Goal: Information Seeking & Learning: Learn about a topic

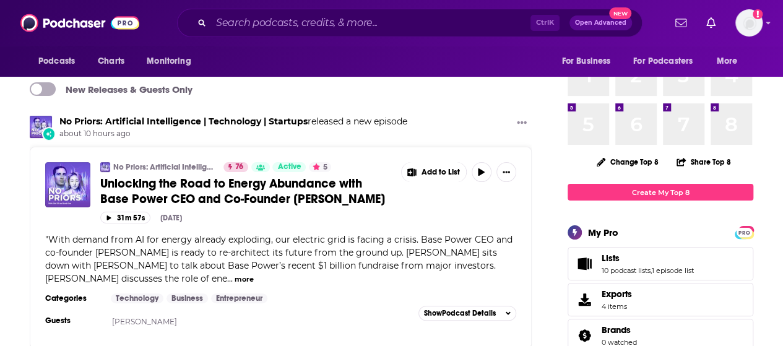
scroll to position [124, 0]
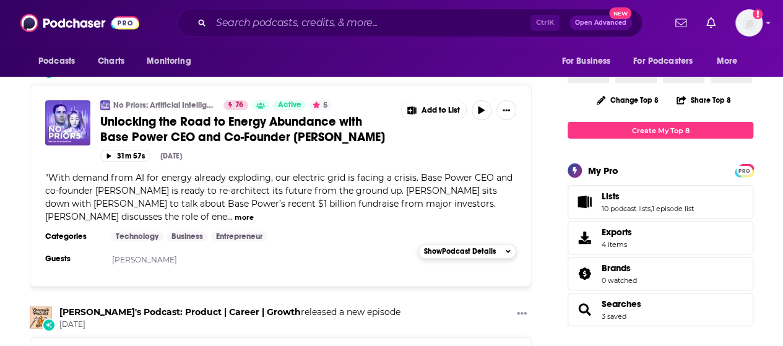
click at [478, 247] on span "Show Podcast Details" at bounding box center [460, 251] width 72 height 9
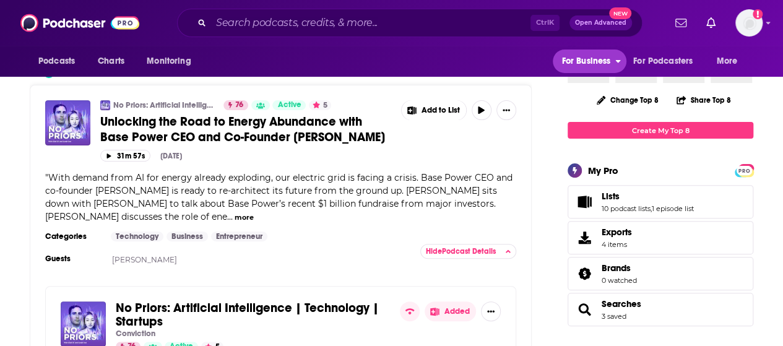
click at [583, 59] on span "For Business" at bounding box center [585, 61] width 49 height 17
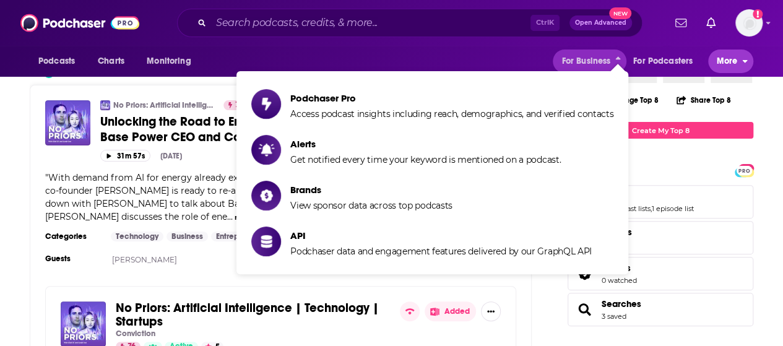
click at [724, 61] on span "More" at bounding box center [727, 61] width 21 height 17
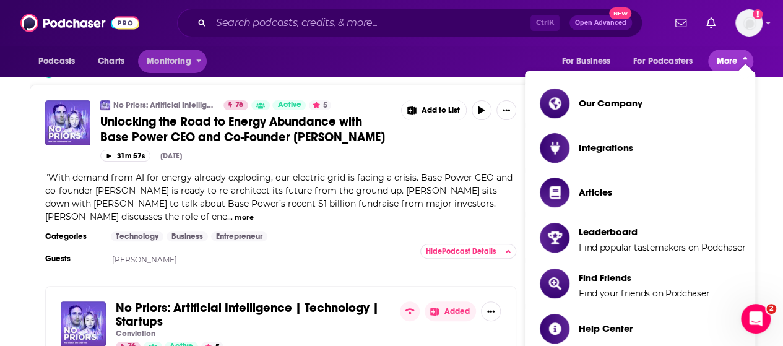
scroll to position [0, 0]
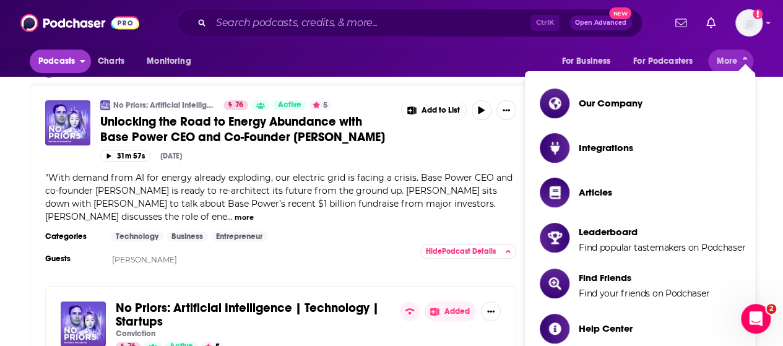
click at [69, 58] on span "Podcasts" at bounding box center [56, 61] width 37 height 17
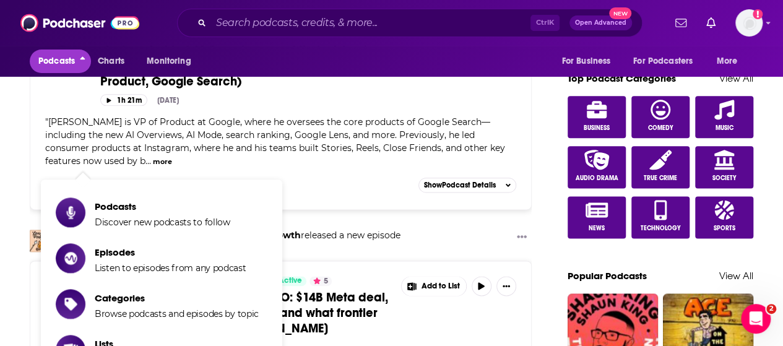
scroll to position [805, 0]
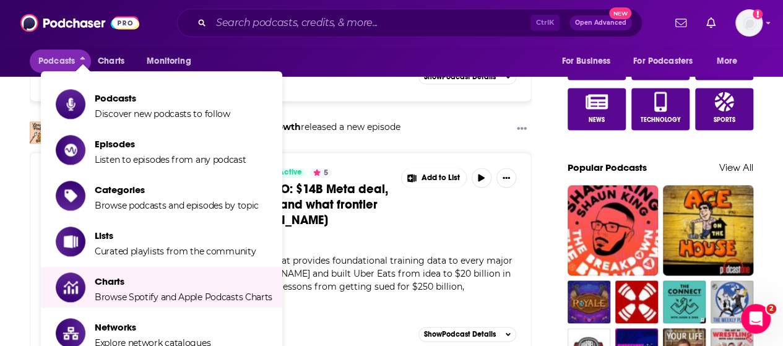
click at [22, 65] on div "Podcasts Charts Monitoring For Business For Podcasters More" at bounding box center [391, 61] width 783 height 31
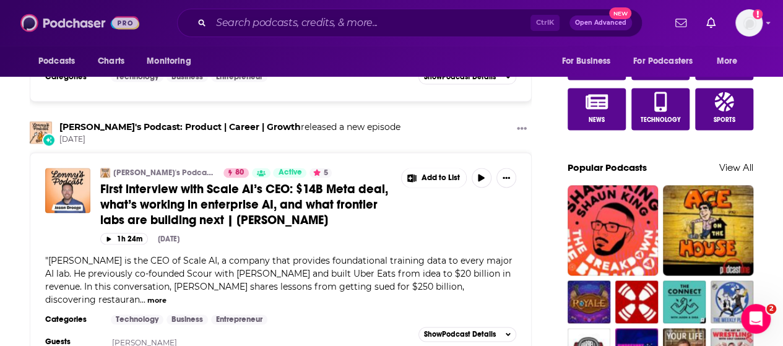
click at [48, 19] on img at bounding box center [79, 23] width 119 height 24
click at [253, 22] on input "Search podcasts, credits, & more..." at bounding box center [370, 23] width 319 height 20
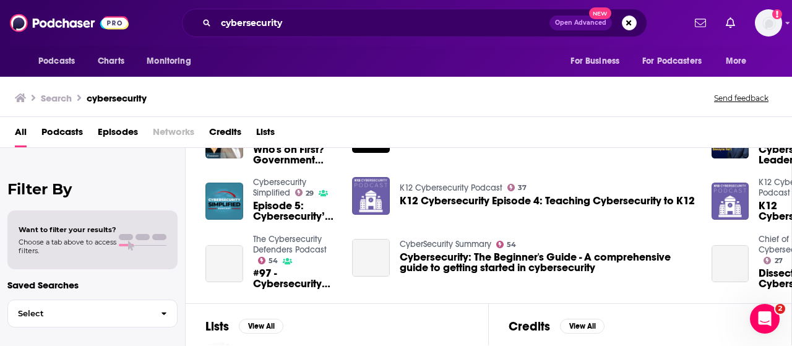
scroll to position [248, 0]
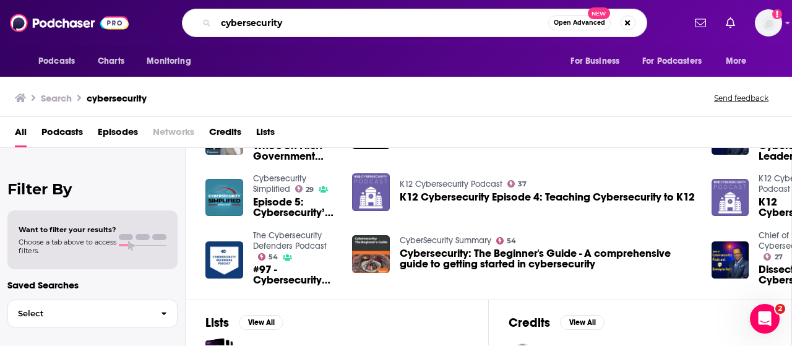
drag, startPoint x: 291, startPoint y: 18, endPoint x: 170, endPoint y: 17, distance: 121.3
click at [170, 15] on div "cybersecurity Open Advanced New" at bounding box center [414, 23] width 539 height 28
paste input "CyberWire Daily"
type input "CyberWire Daily"
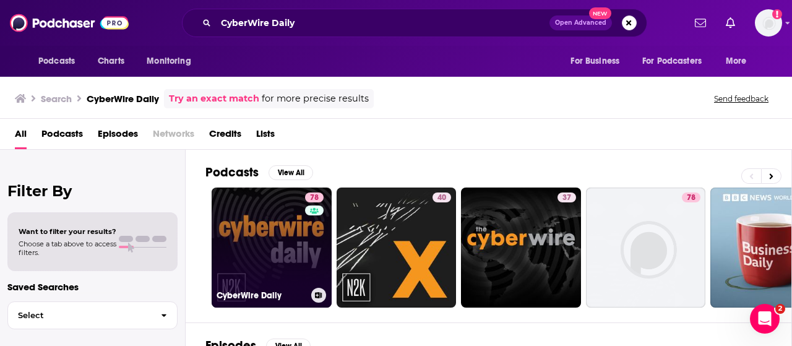
click at [285, 232] on link "78 CyberWire Daily" at bounding box center [272, 248] width 120 height 120
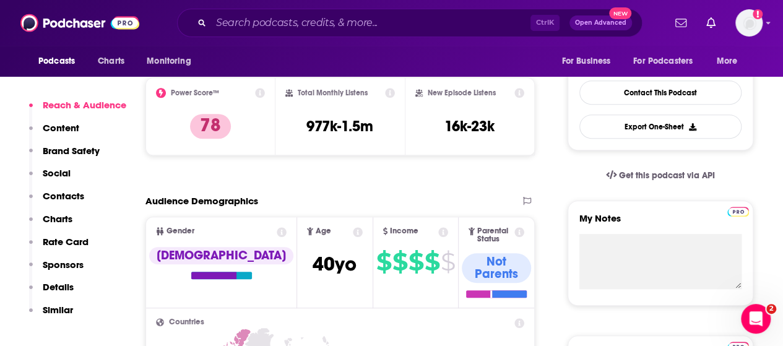
scroll to position [309, 0]
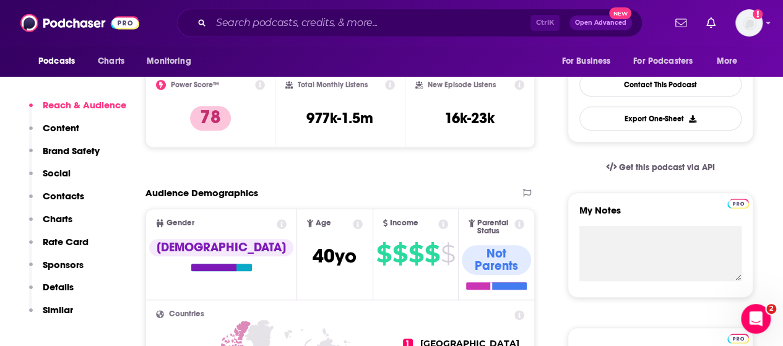
click at [53, 239] on p "Rate Card" at bounding box center [66, 242] width 46 height 12
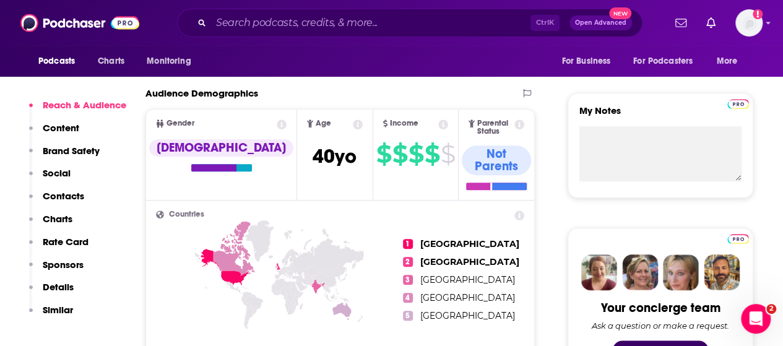
scroll to position [433, 0]
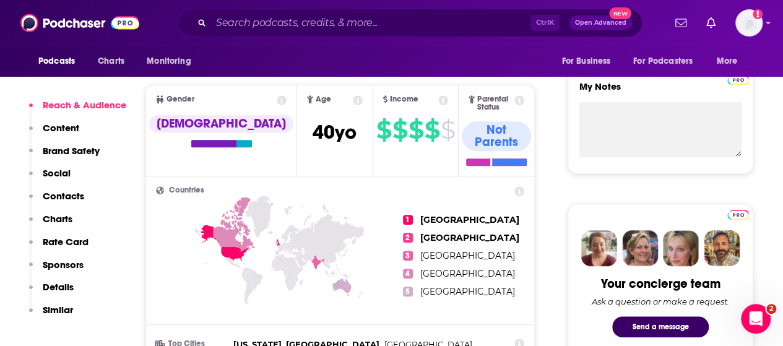
click at [63, 236] on p "Rate Card" at bounding box center [66, 242] width 46 height 12
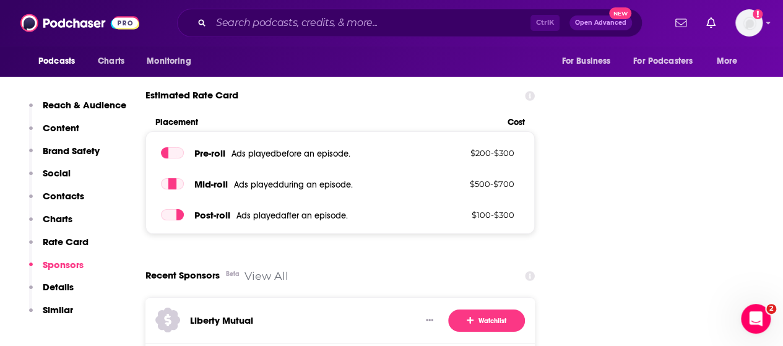
scroll to position [2315, 0]
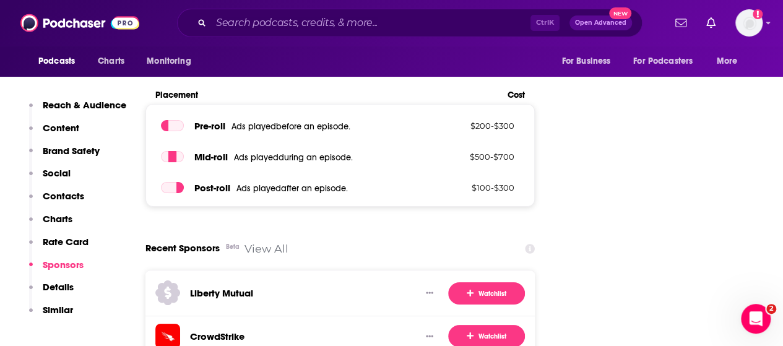
click at [270, 242] on link "View All" at bounding box center [266, 248] width 44 height 13
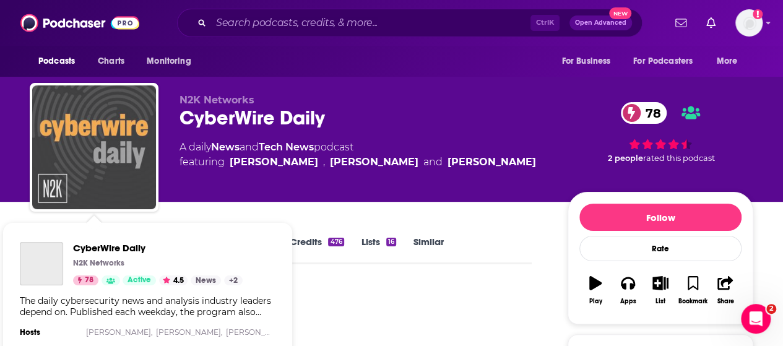
click at [100, 159] on img "CyberWire Daily" at bounding box center [94, 147] width 124 height 124
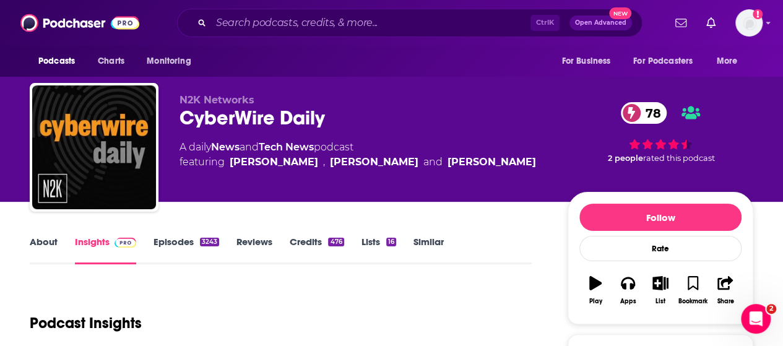
scroll to position [186, 0]
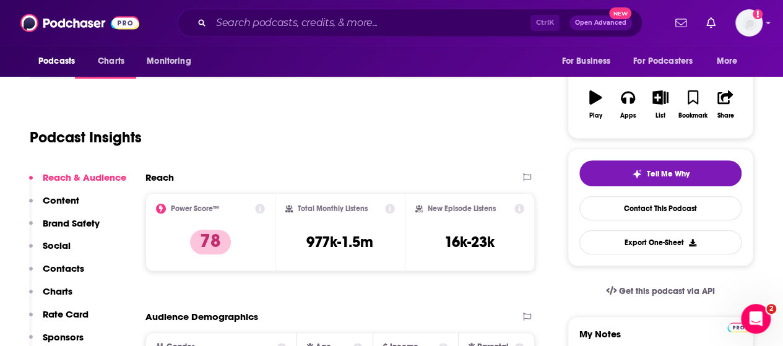
click at [54, 200] on p "Content" at bounding box center [61, 200] width 37 height 12
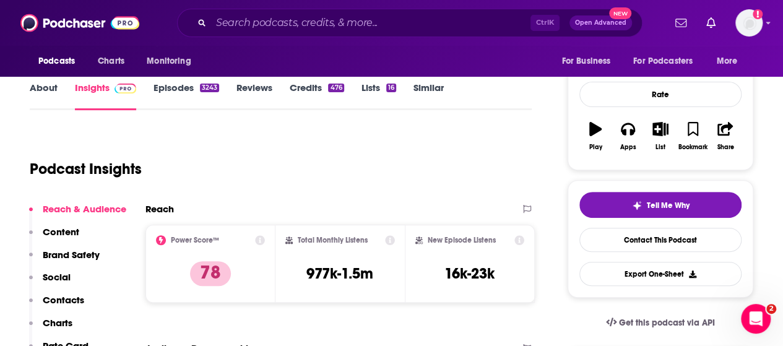
scroll to position [92, 0]
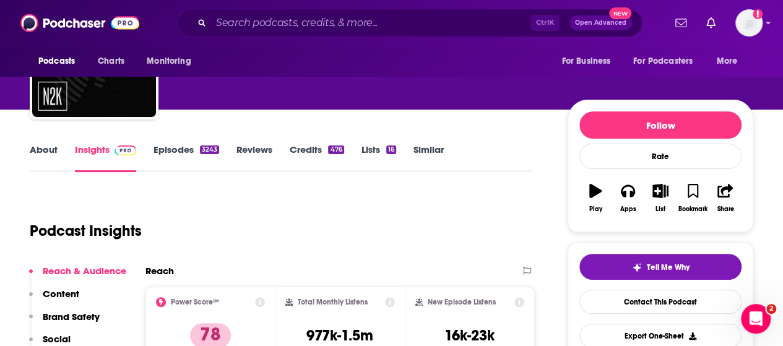
click at [308, 149] on link "Credits 476" at bounding box center [317, 158] width 54 height 28
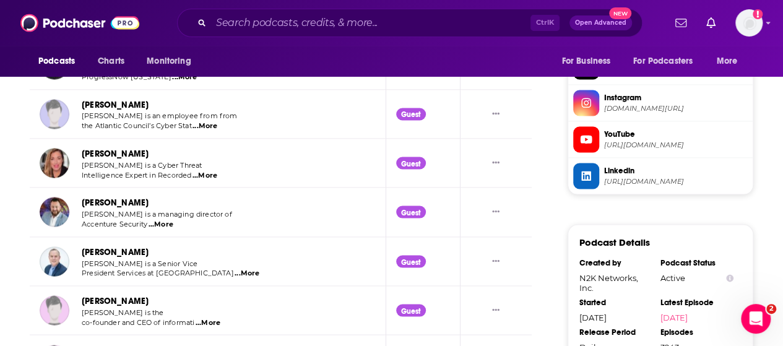
scroll to position [1114, 0]
